Goal: Information Seeking & Learning: Find specific page/section

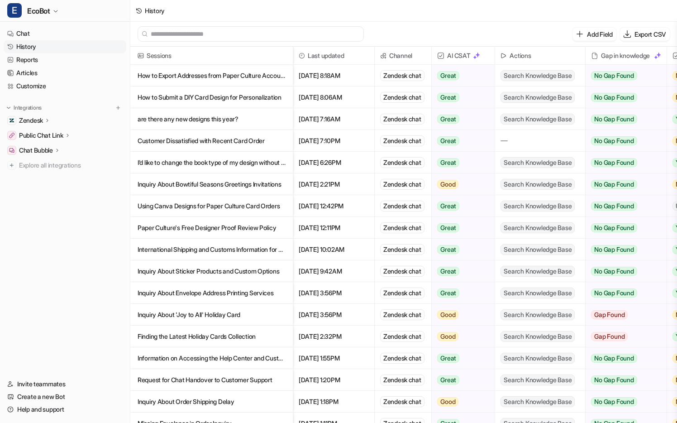
scroll to position [1, 0]
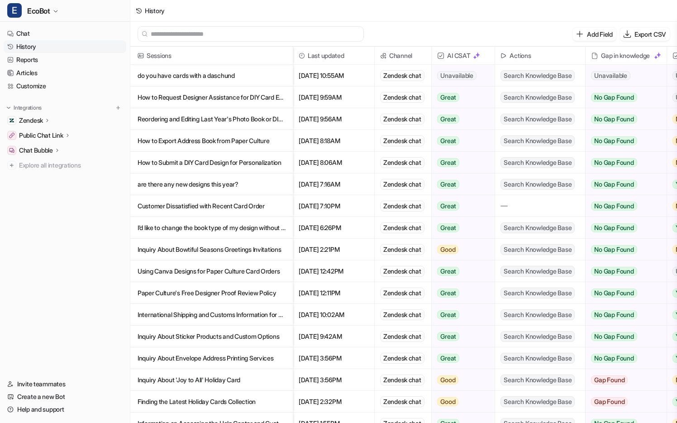
click at [268, 118] on p "Reordering and Editing Last Year's Photo Book or DIY Card Order" at bounding box center [212, 119] width 148 height 22
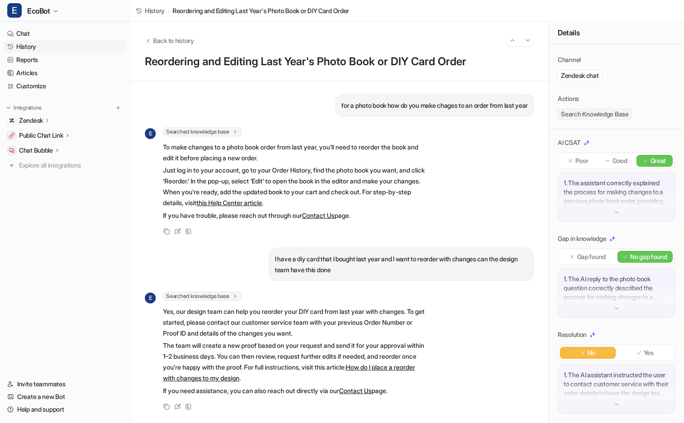
scroll to position [43, 0]
click at [604, 380] on p "1. The AI assistant instructed the user to contact customer service with their …" at bounding box center [615, 383] width 105 height 27
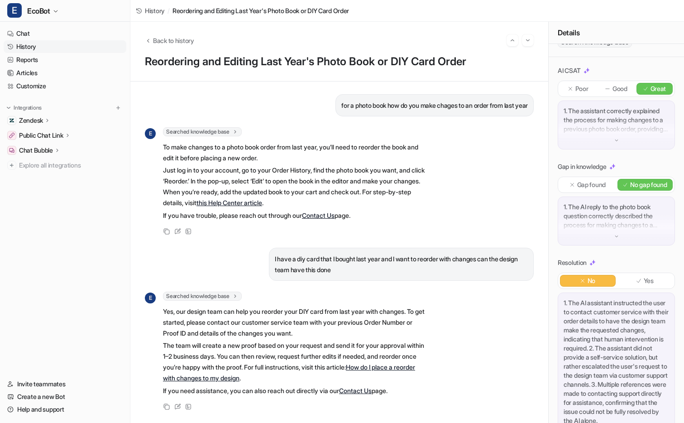
scroll to position [161, 0]
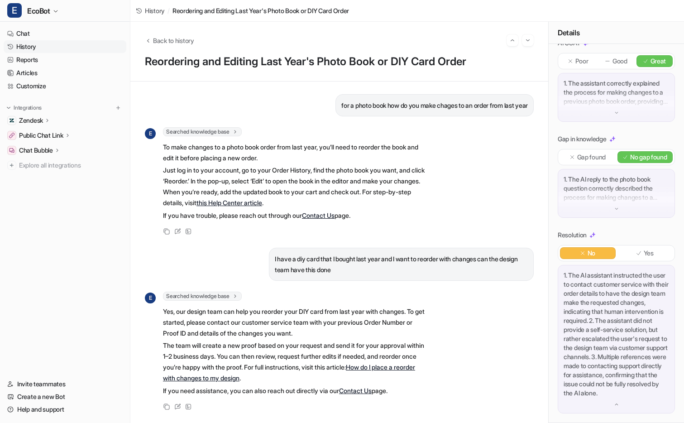
click at [637, 247] on div "Yes" at bounding box center [645, 253] width 56 height 12
click at [56, 47] on link "History" at bounding box center [65, 46] width 123 height 13
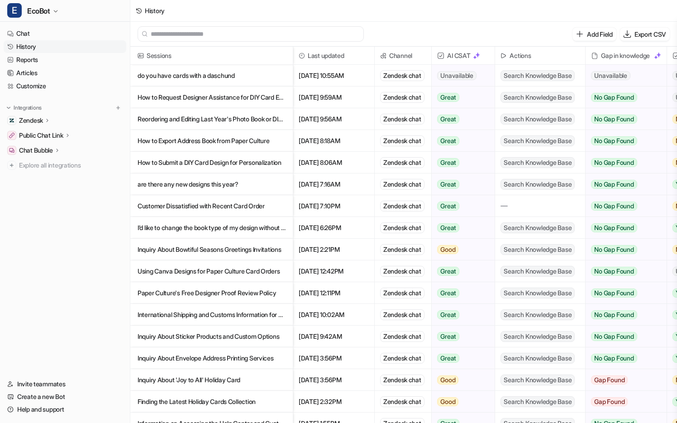
click at [265, 80] on p "do you have cards with a daschund" at bounding box center [212, 76] width 148 height 22
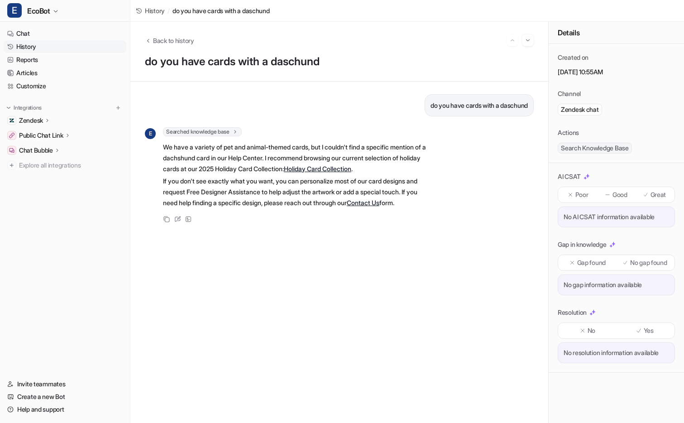
click at [392, 163] on p "We have a variety of pet and animal-themed cards, but I couldn't find a specifi…" at bounding box center [295, 158] width 265 height 33
click at [351, 167] on link "Holiday Card Collection" at bounding box center [317, 169] width 67 height 8
click at [165, 42] on span "Back to history" at bounding box center [173, 41] width 41 height 10
